Goal: Navigation & Orientation: Find specific page/section

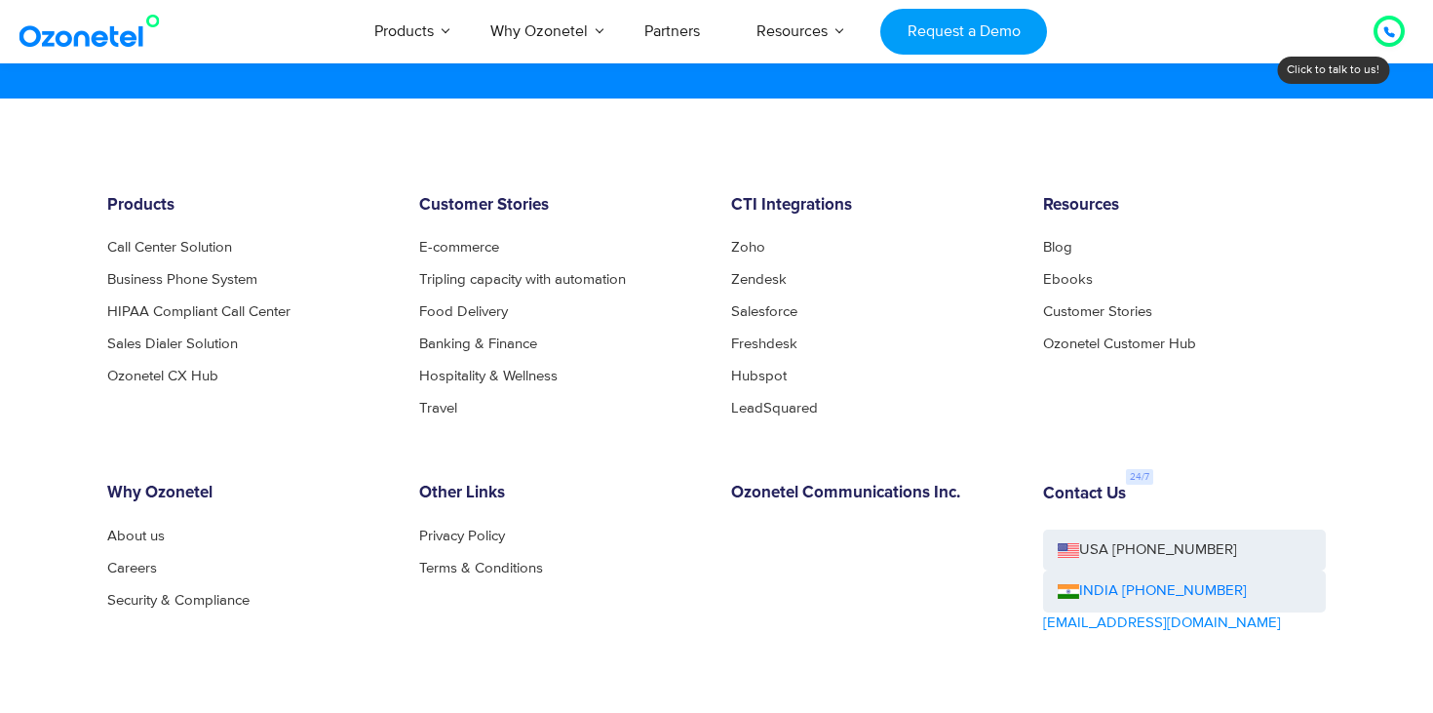
scroll to position [10545, 0]
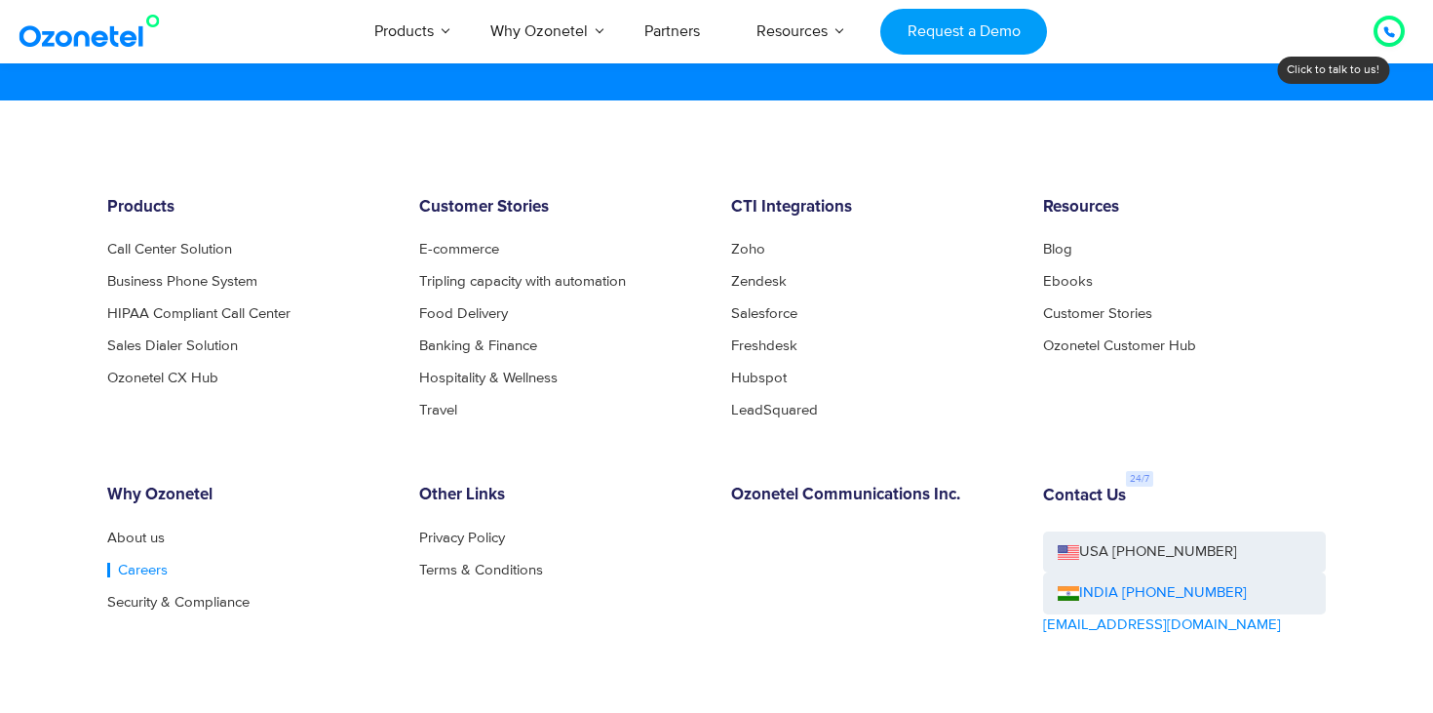
click at [145, 577] on link "Careers" at bounding box center [137, 570] width 60 height 15
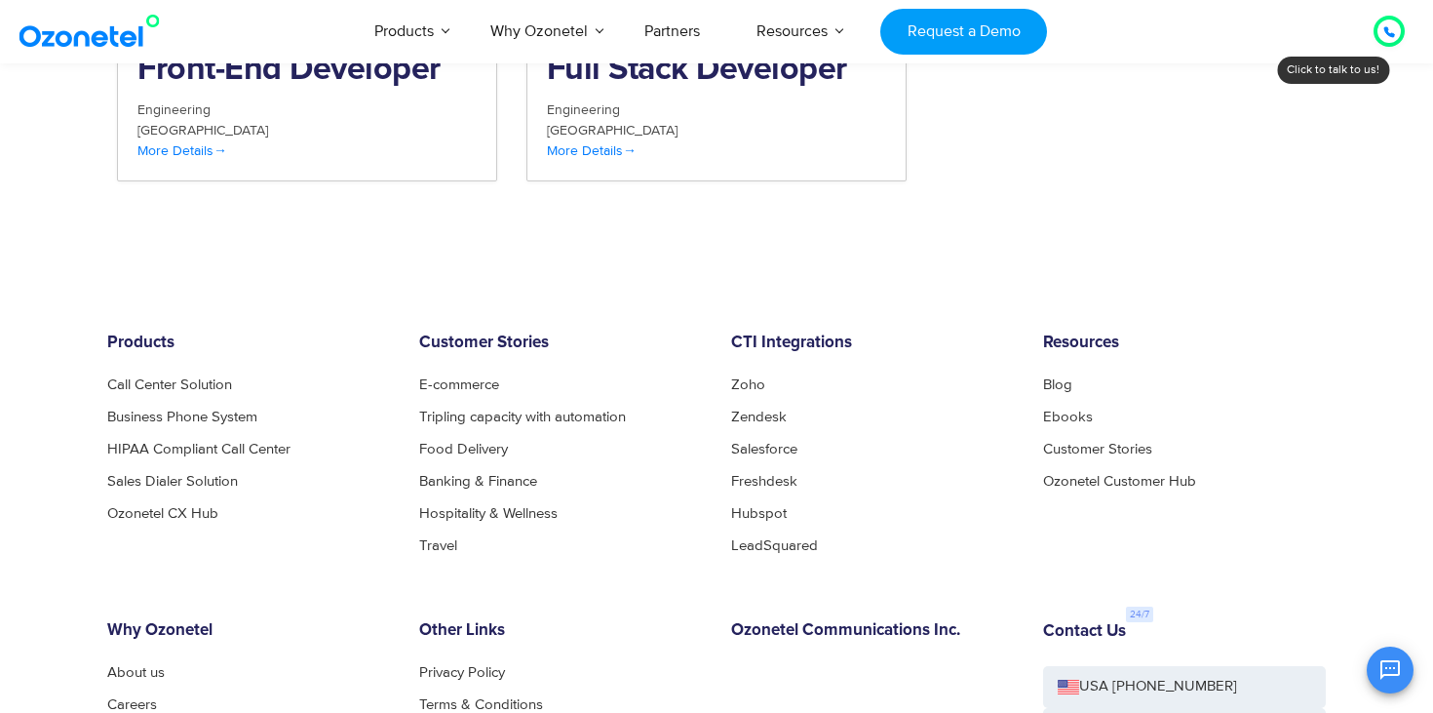
scroll to position [2744, 0]
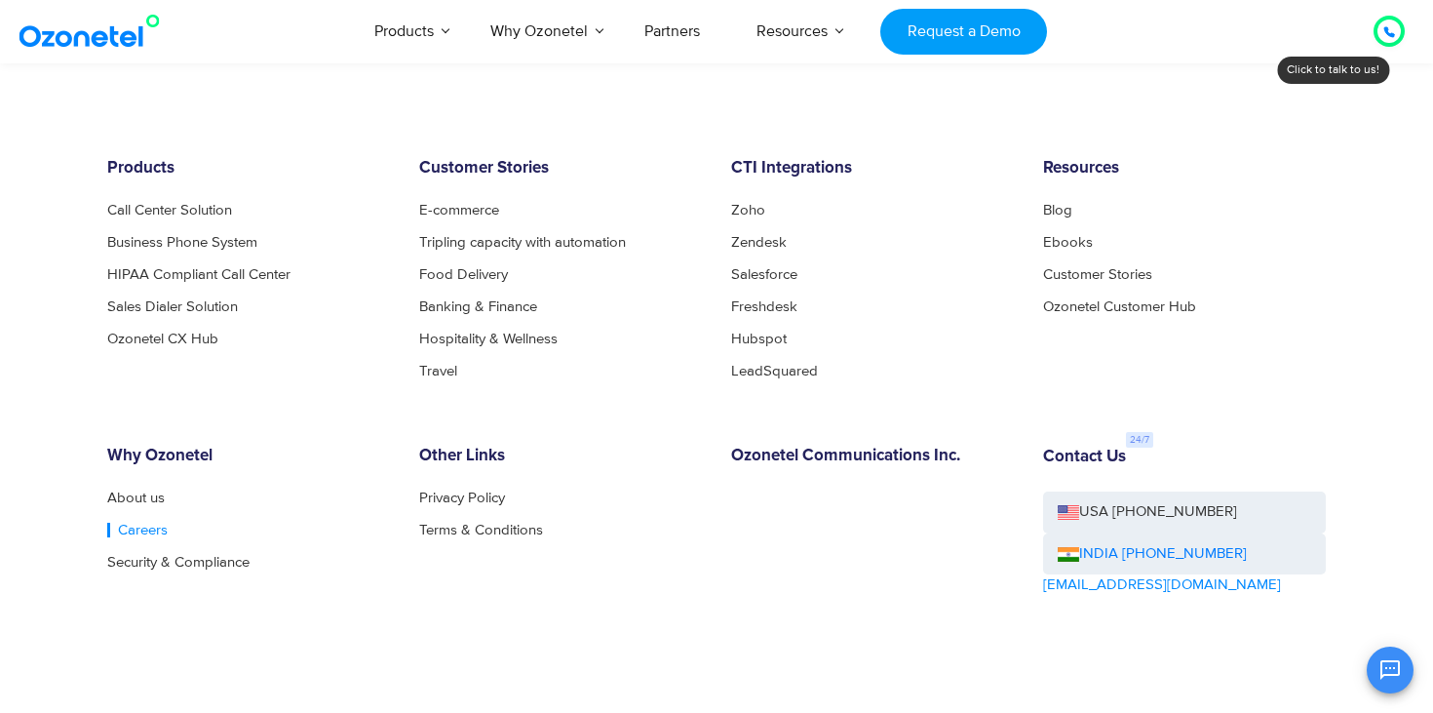
click at [111, 523] on link "Careers" at bounding box center [137, 530] width 60 height 15
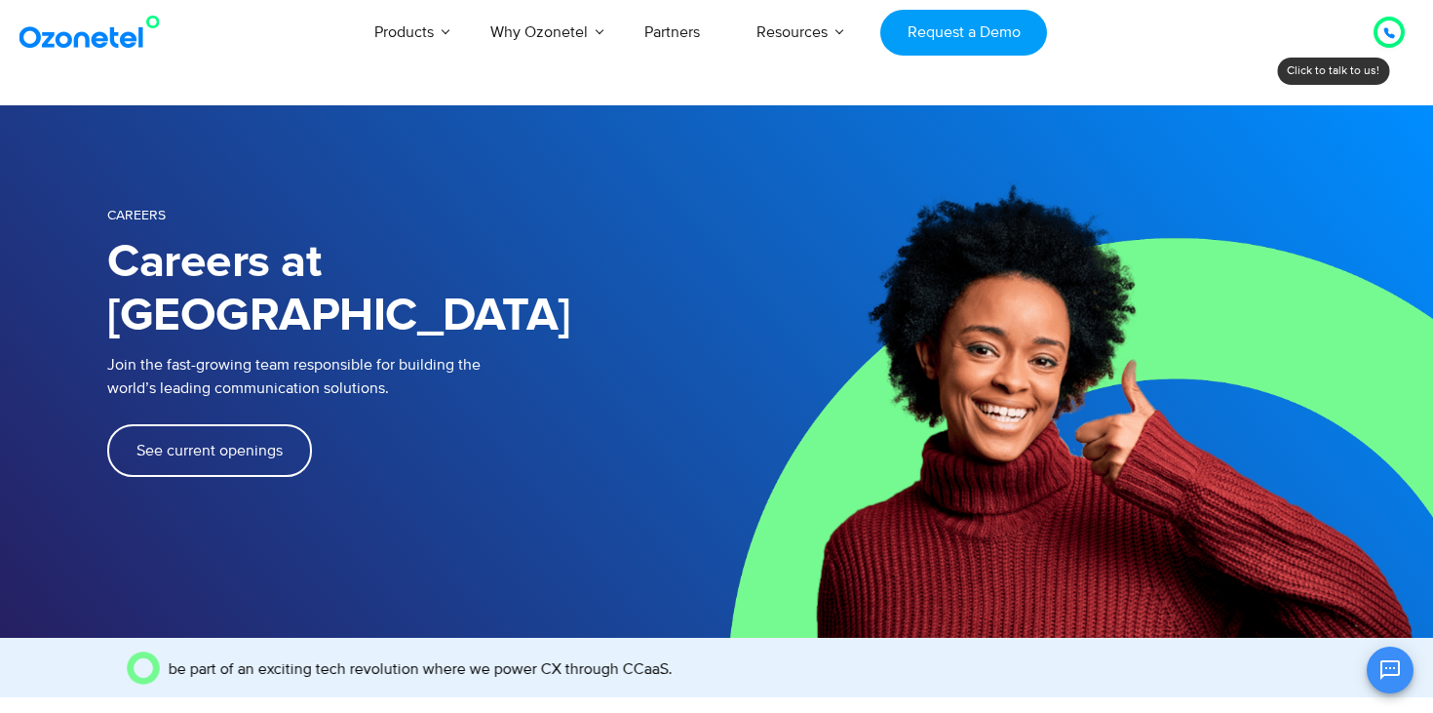
click at [162, 443] on span "See current openings" at bounding box center [209, 451] width 146 height 16
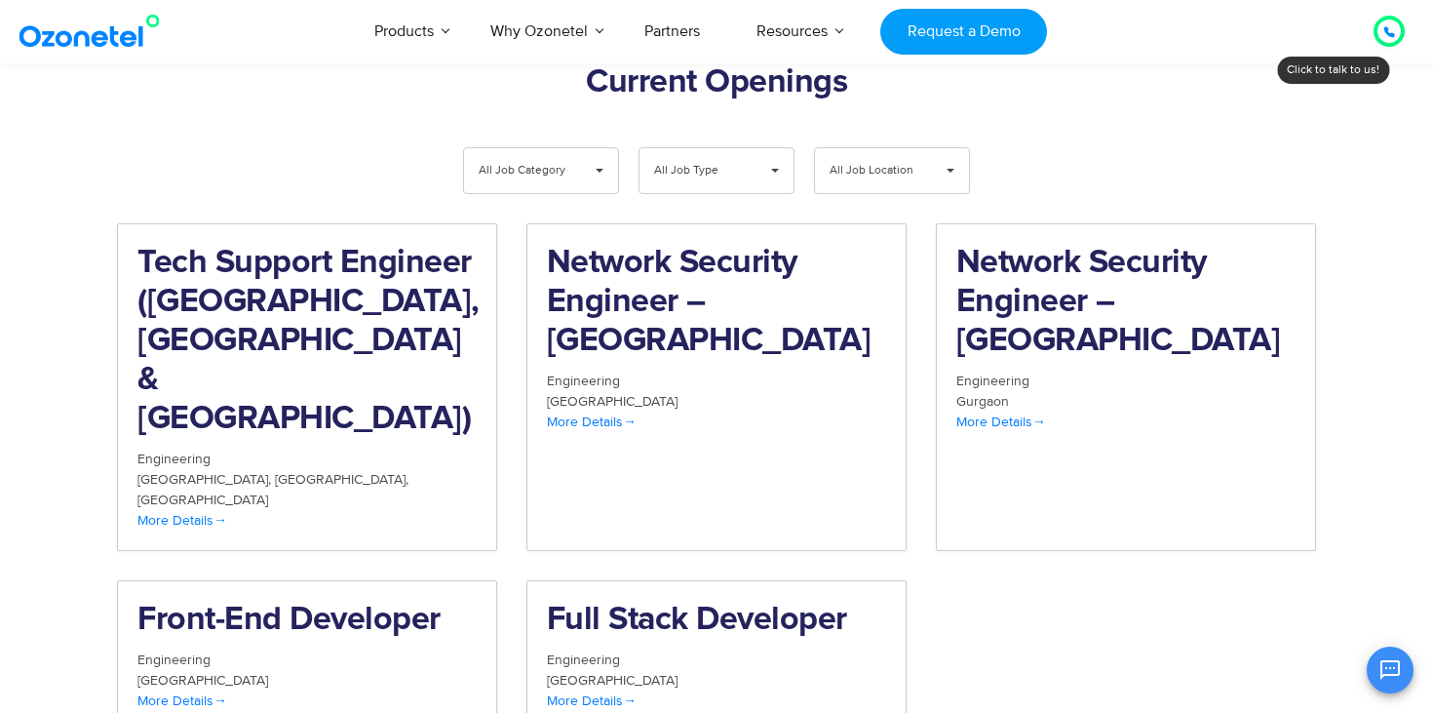
scroll to position [2020, 0]
click at [510, 148] on span "All Job Category" at bounding box center [525, 170] width 93 height 45
click at [576, 199] on li "All Job Category" at bounding box center [541, 218] width 154 height 39
click at [701, 148] on span "All Job Type" at bounding box center [700, 170] width 93 height 45
click at [505, 148] on span "All Job Category" at bounding box center [525, 170] width 93 height 45
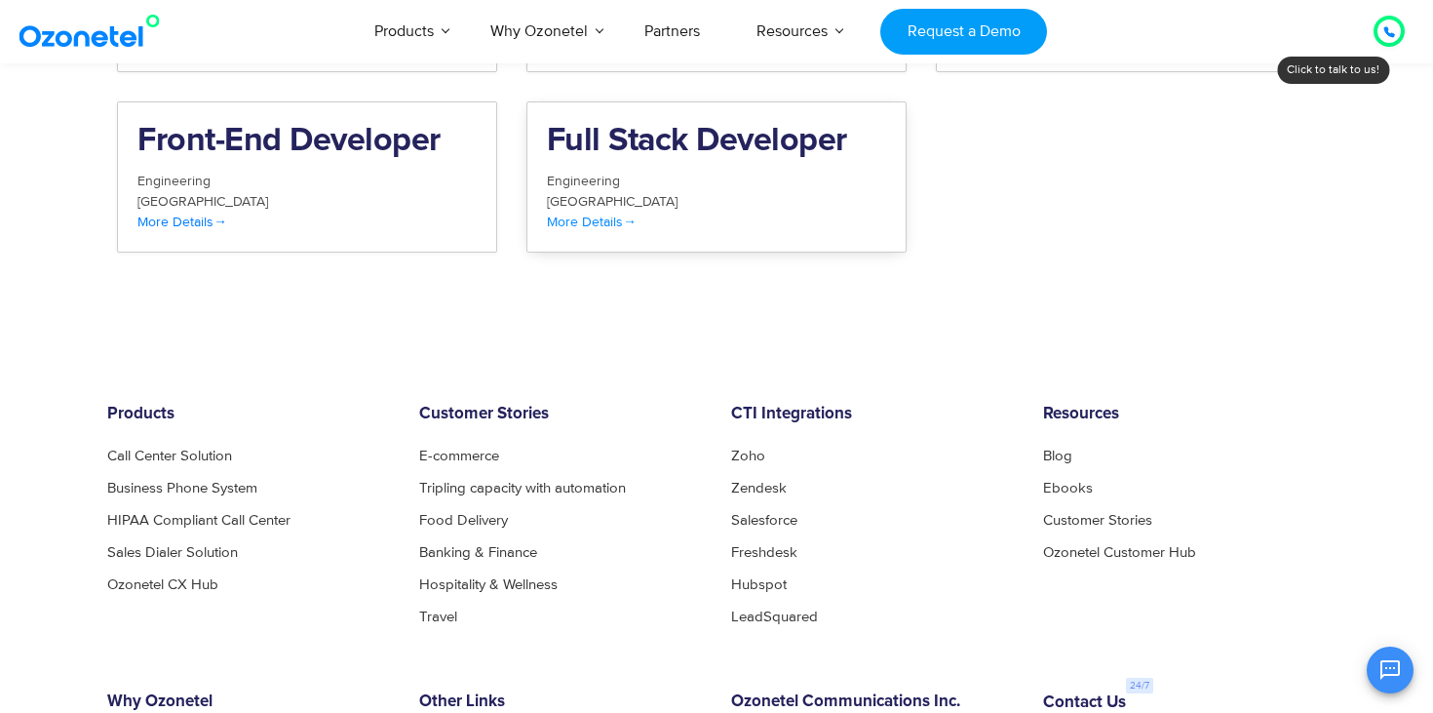
scroll to position [2583, 0]
